Goal: Transaction & Acquisition: Obtain resource

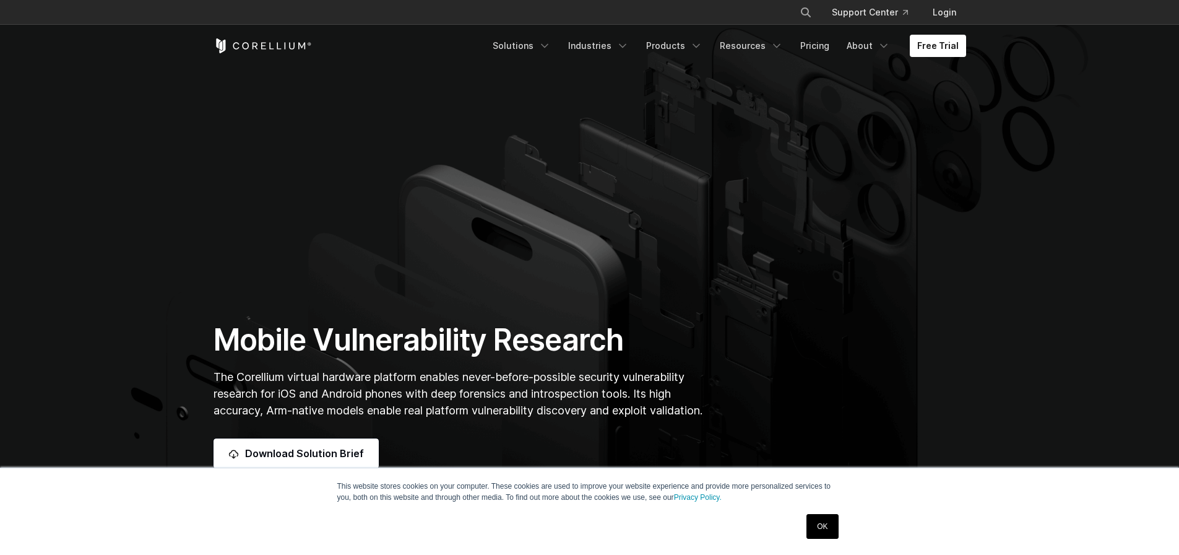
click at [823, 530] on link "OK" at bounding box center [822, 526] width 32 height 25
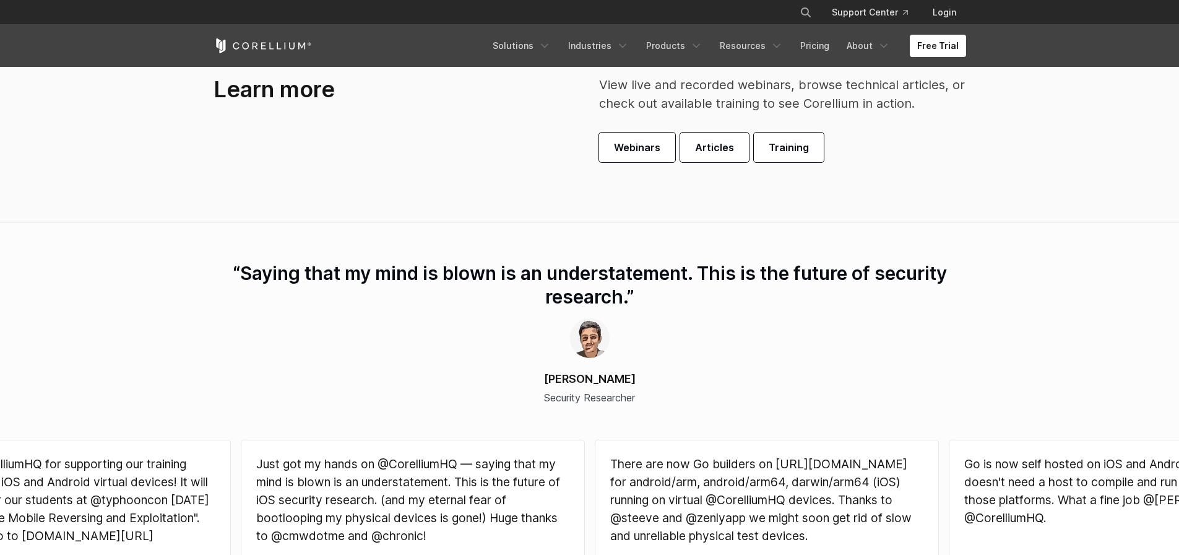
scroll to position [3332, 0]
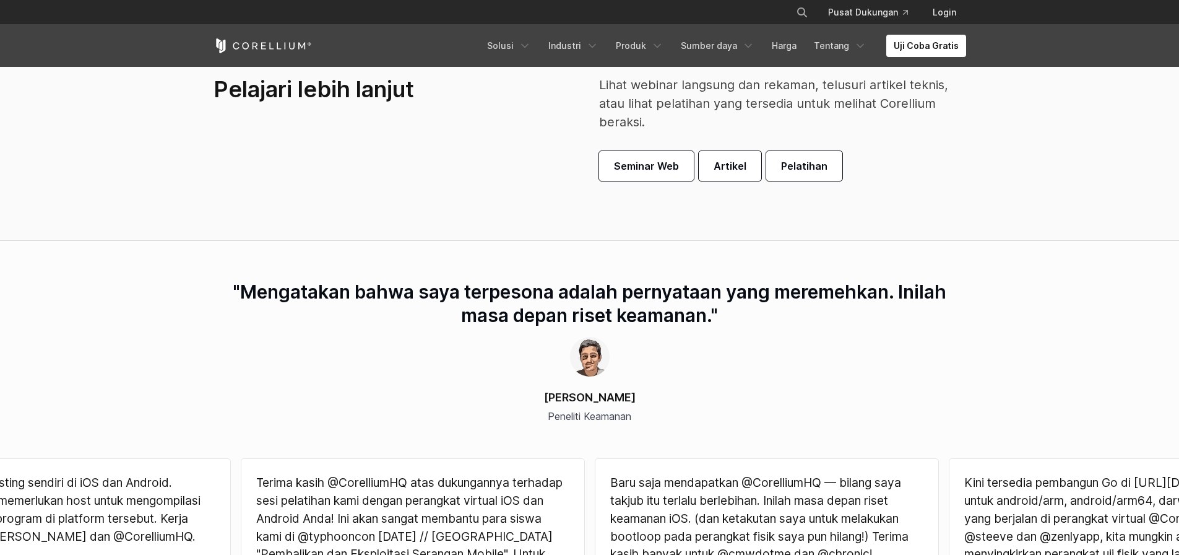
click at [579, 376] on img at bounding box center [590, 357] width 40 height 40
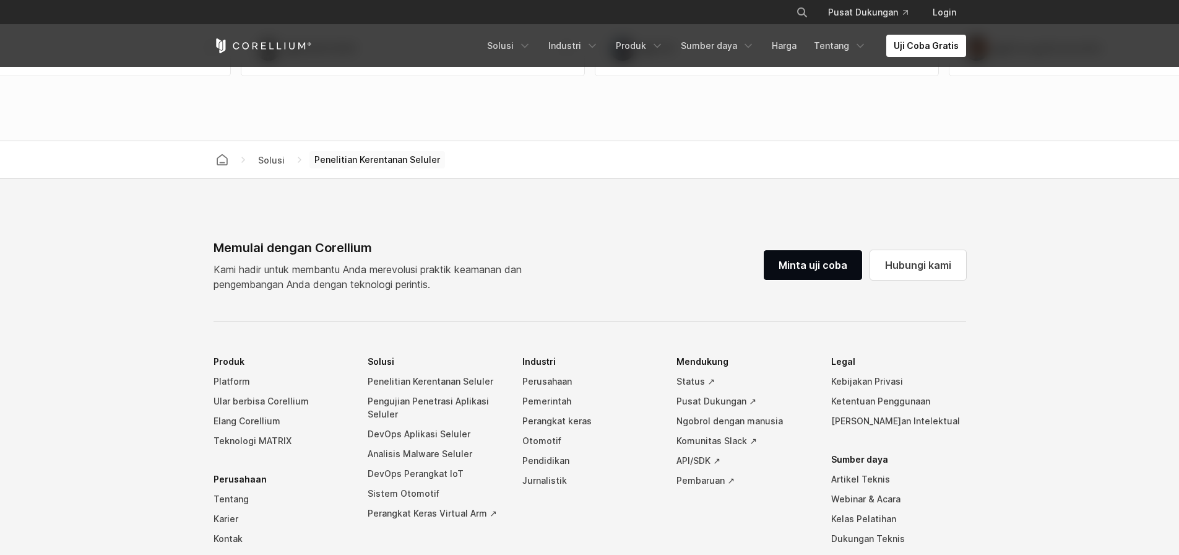
scroll to position [4075, 0]
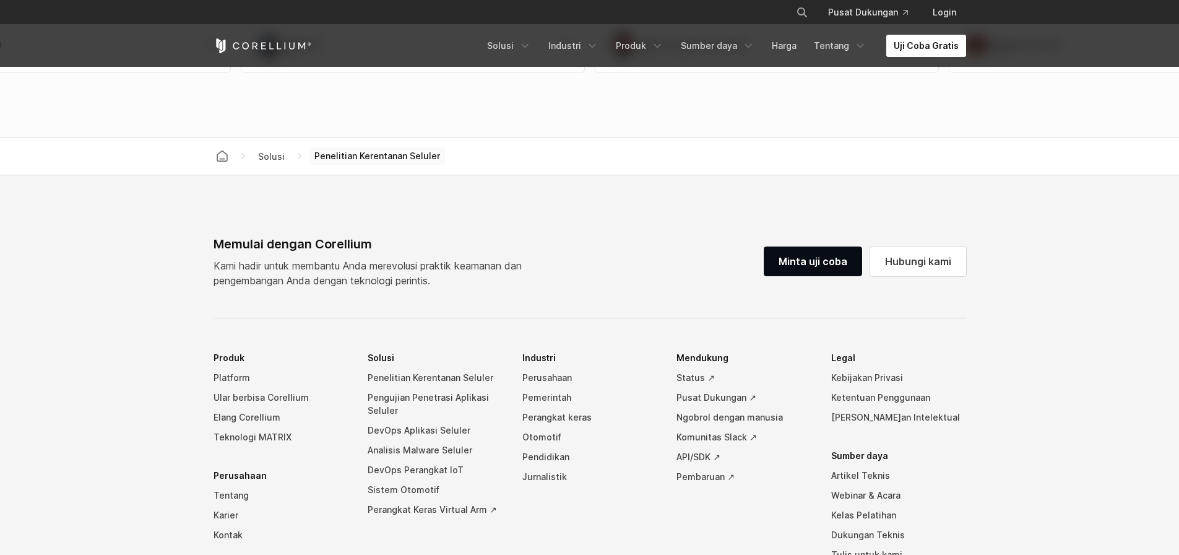
click at [939, 46] on font "Uji Coba Gratis" at bounding box center [926, 45] width 65 height 11
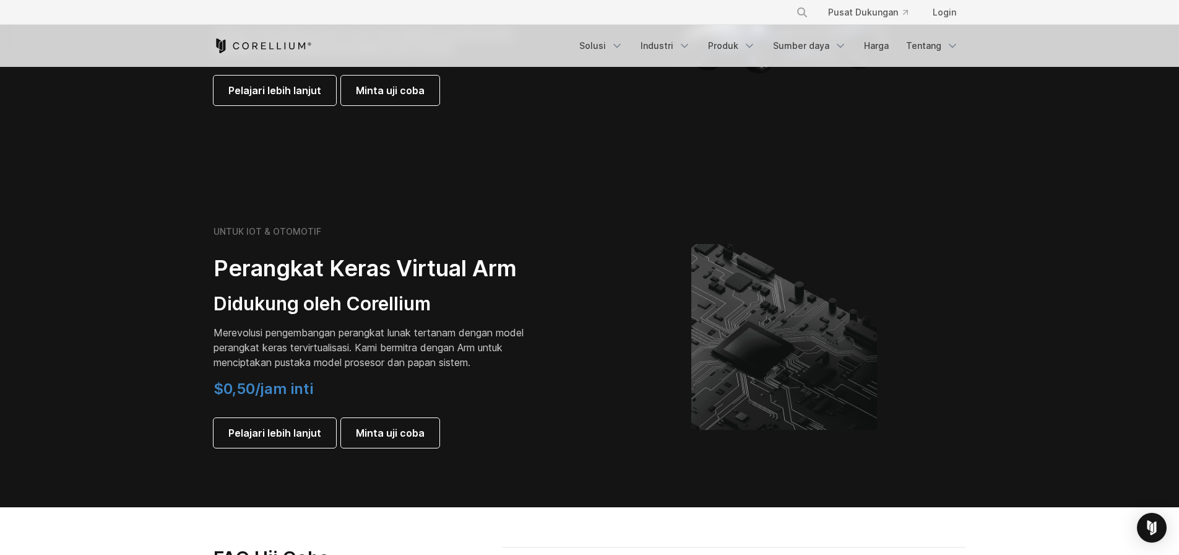
scroll to position [1188, 0]
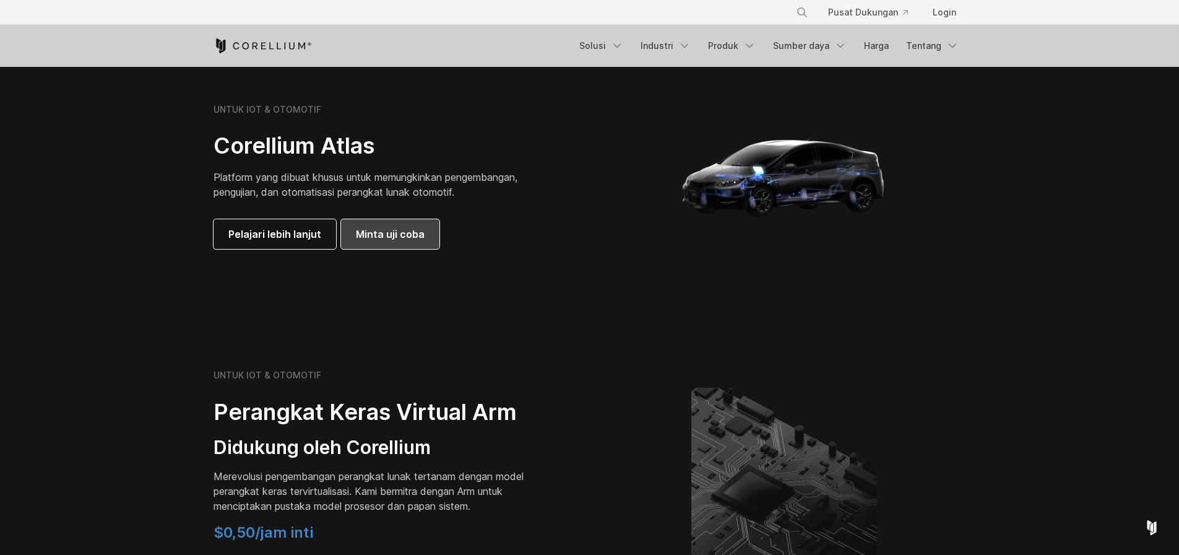
click at [409, 234] on font "Minta uji coba" at bounding box center [390, 234] width 69 height 12
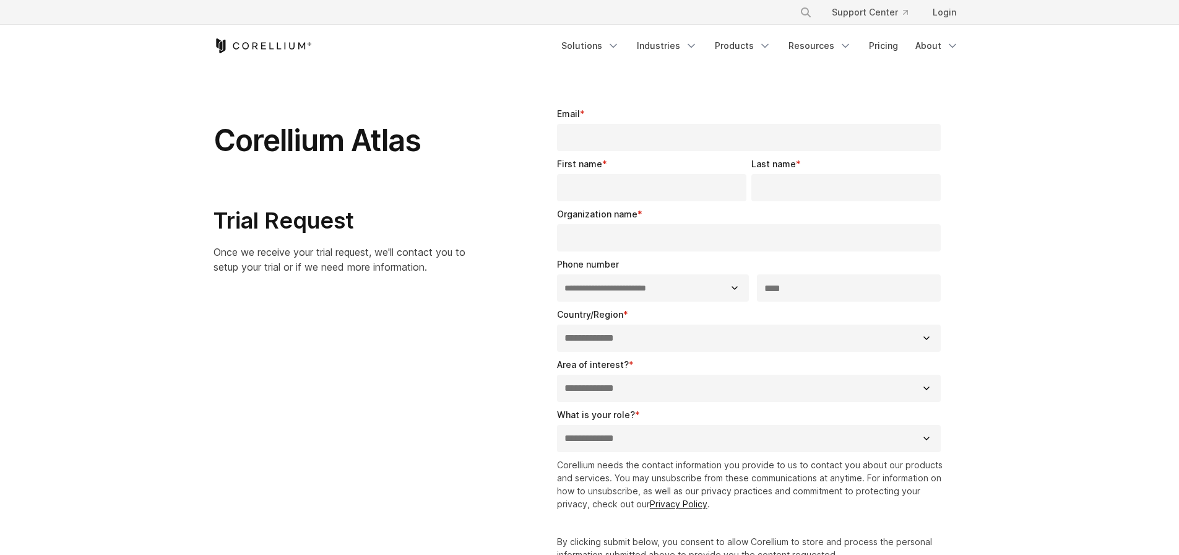
select select "**"
